Goal: Transaction & Acquisition: Subscribe to service/newsletter

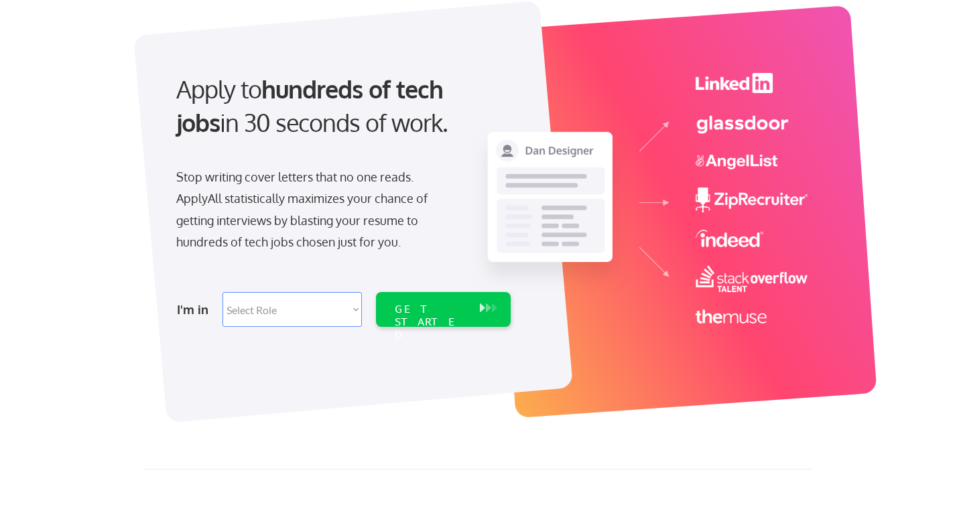
scroll to position [85, 0]
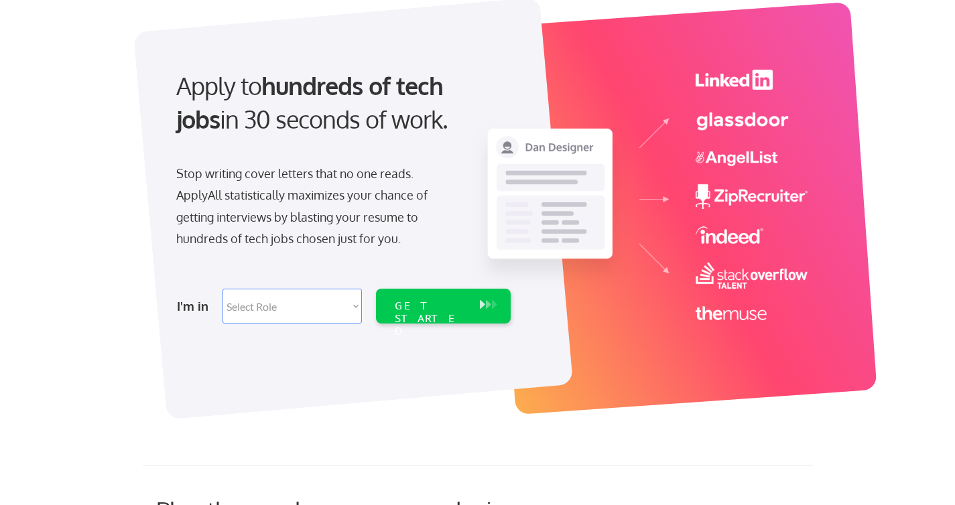
click at [330, 107] on div "Apply to hundreds of tech jobs in 30 seconds of work." at bounding box center [340, 103] width 329 height 68
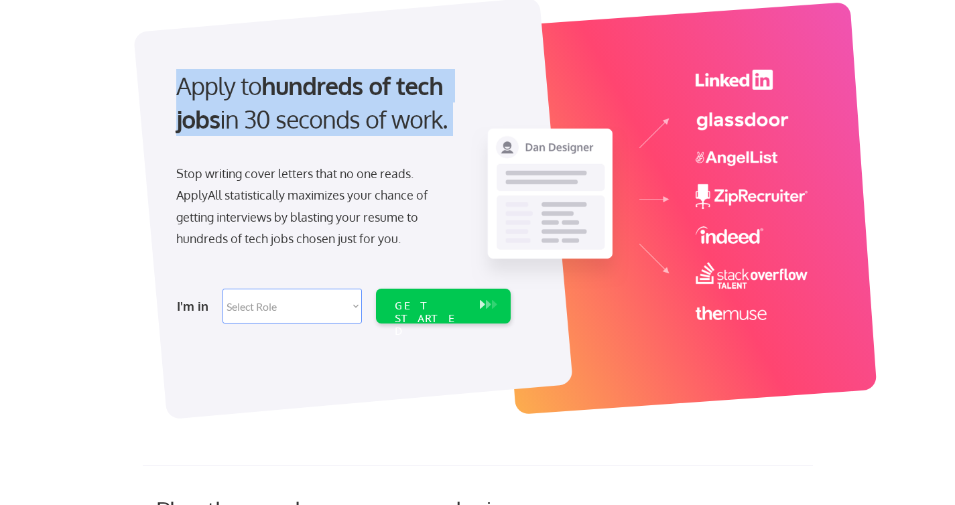
click at [393, 84] on strong "hundreds of tech jobs" at bounding box center [312, 102] width 273 height 64
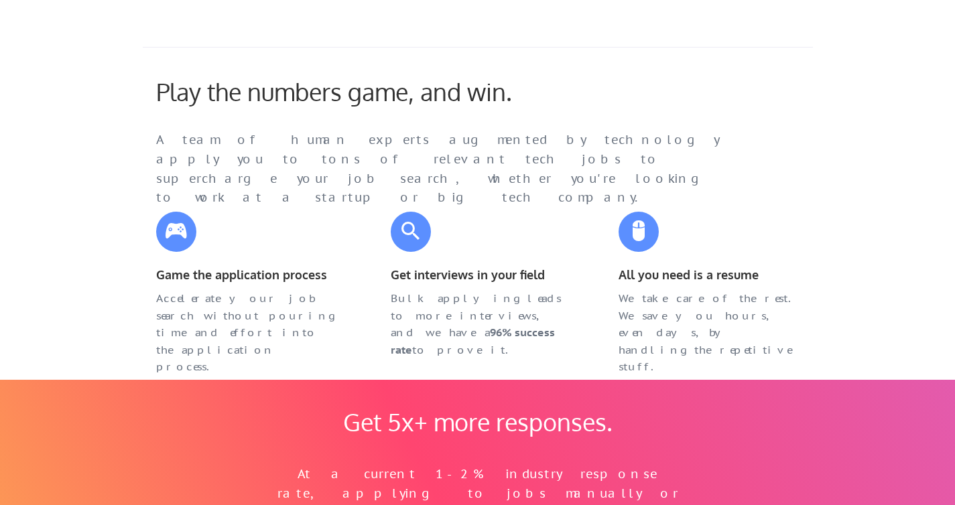
scroll to position [505, 0]
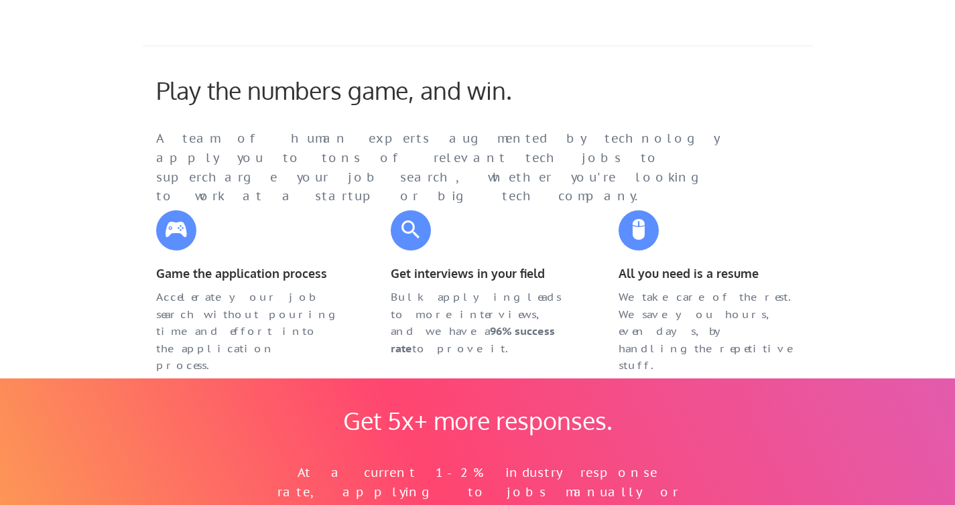
click at [430, 147] on div "A team of human experts augmented by technology apply you to tons of relevant t…" at bounding box center [451, 167] width 590 height 77
click at [516, 192] on div "Play the numbers game, and win. A team of human experts augmented by technology…" at bounding box center [478, 207] width 670 height 323
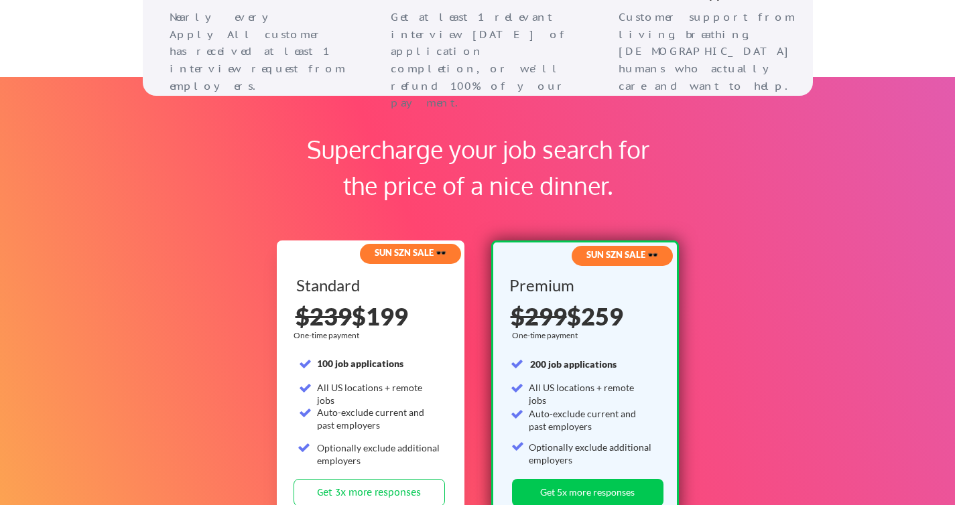
scroll to position [1956, 0]
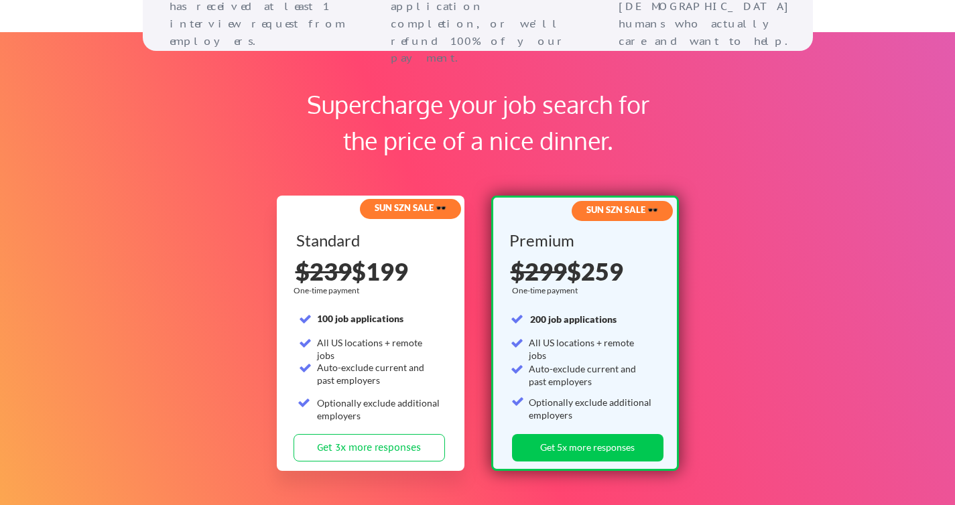
click at [473, 111] on div "Supercharge your job search for the price of a nice dinner." at bounding box center [478, 122] width 376 height 72
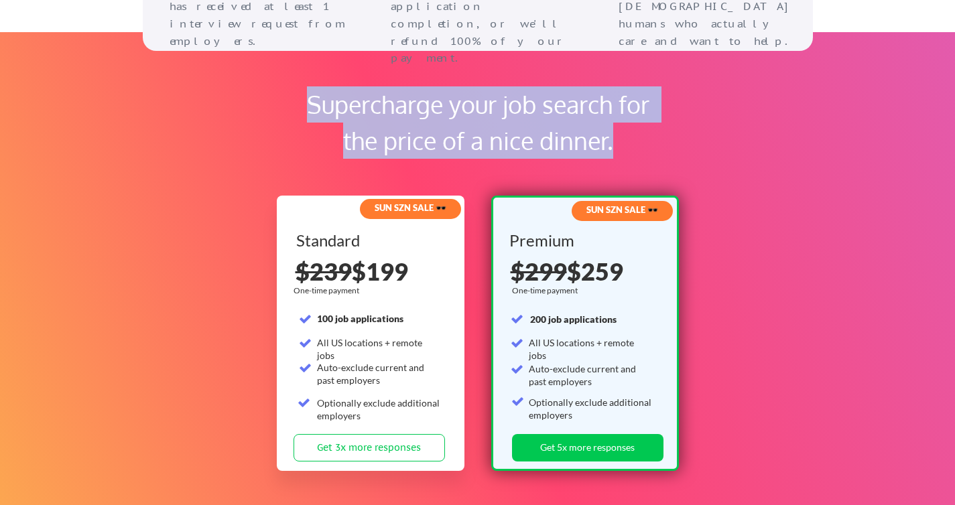
click at [473, 111] on div "Supercharge your job search for the price of a nice dinner." at bounding box center [478, 122] width 376 height 72
click at [519, 109] on div "Supercharge your job search for the price of a nice dinner." at bounding box center [478, 122] width 376 height 72
